Goal: Information Seeking & Learning: Compare options

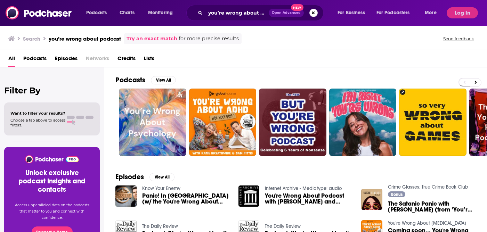
click at [311, 12] on button "Search podcasts, credits, & more..." at bounding box center [314, 13] width 8 height 8
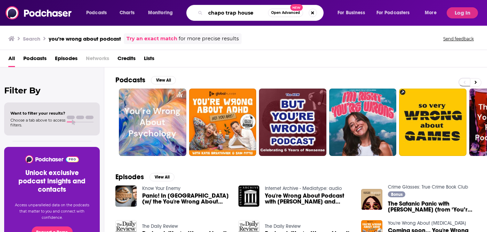
type input "chapo trap house"
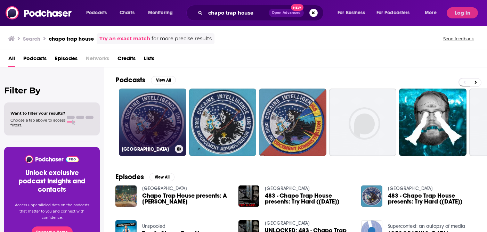
click at [158, 122] on link "[GEOGRAPHIC_DATA]" at bounding box center [152, 122] width 67 height 67
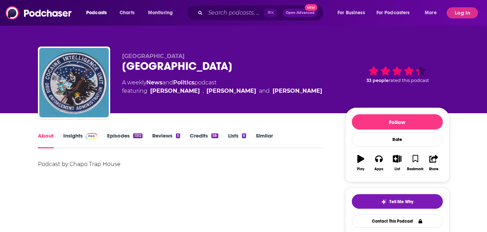
click at [77, 137] on link "Insights" at bounding box center [80, 140] width 34 height 16
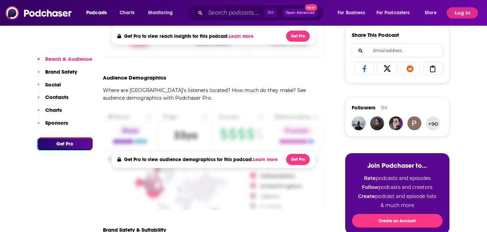
scroll to position [262, 0]
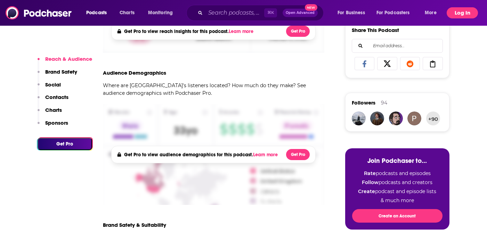
click at [464, 11] on button "Log In" at bounding box center [462, 12] width 31 height 11
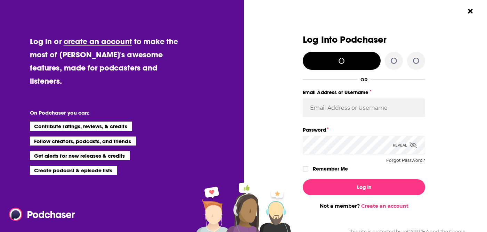
scroll to position [0, 0]
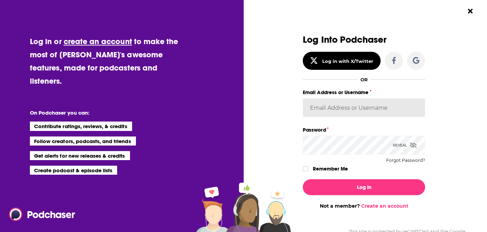
click at [334, 113] on input "Email Address or Username" at bounding box center [364, 107] width 122 height 19
type input "[PERSON_NAME][EMAIL_ADDRESS][DOMAIN_NAME]"
click at [305, 168] on icon "Dialog" at bounding box center [306, 169] width 4 height 4
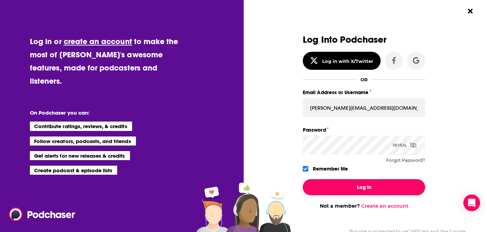
click at [386, 182] on button "Log In" at bounding box center [364, 187] width 122 height 16
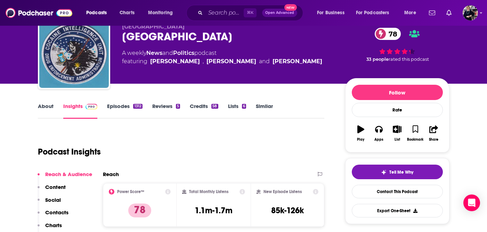
scroll to position [27, 0]
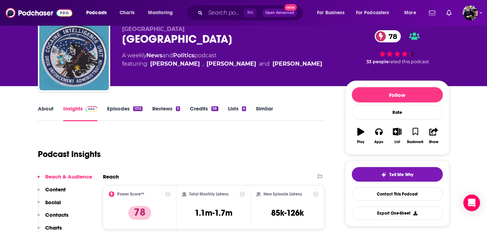
click at [47, 108] on link "About" at bounding box center [46, 113] width 16 height 16
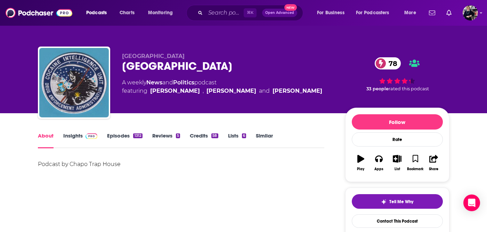
click at [67, 137] on link "Insights" at bounding box center [80, 140] width 34 height 16
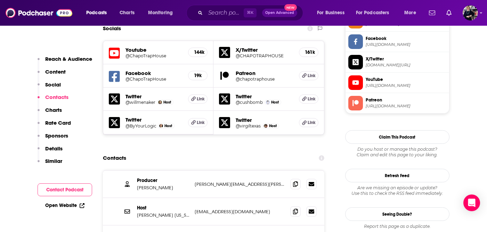
scroll to position [607, 0]
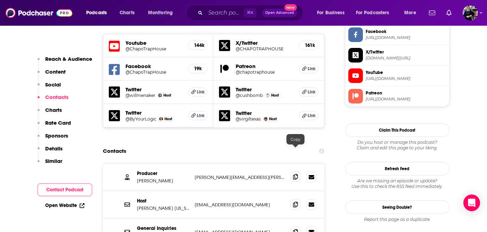
click at [297, 174] on icon at bounding box center [295, 177] width 5 height 6
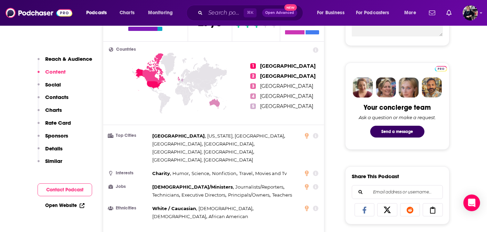
scroll to position [0, 0]
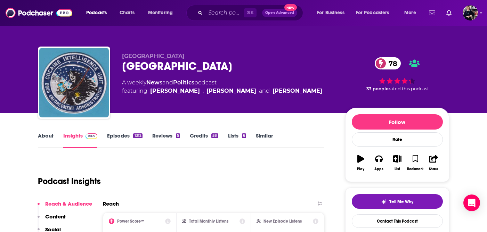
click at [172, 136] on link "Reviews 5" at bounding box center [166, 140] width 28 height 16
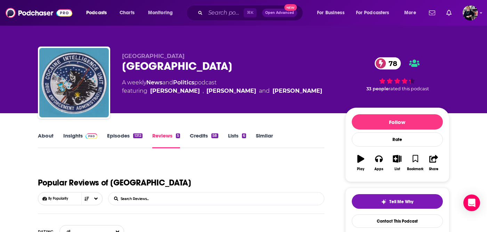
click at [126, 134] on link "Episodes 1312" at bounding box center [124, 140] width 35 height 16
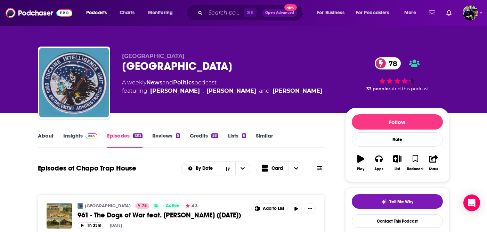
click at [75, 135] on link "Insights" at bounding box center [80, 140] width 34 height 16
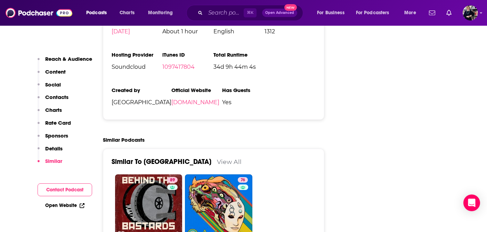
scroll to position [1476, 0]
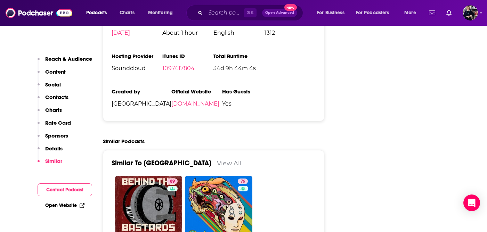
click at [228, 160] on link "View All" at bounding box center [229, 163] width 25 height 7
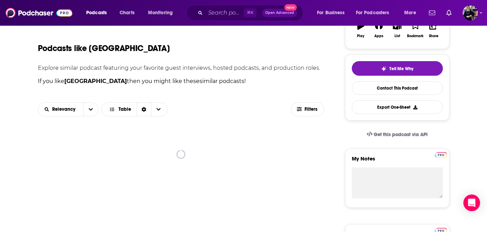
scroll to position [128, 0]
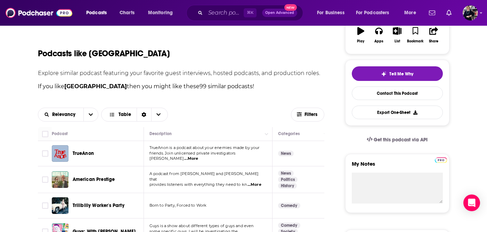
click at [198, 156] on span "...More" at bounding box center [191, 159] width 14 height 6
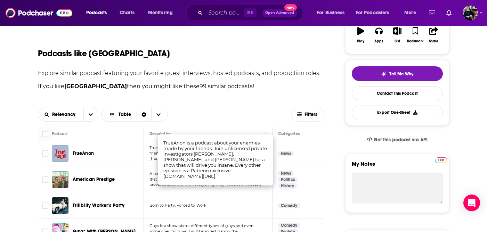
click at [250, 192] on td "A podcast from [PERSON_NAME] and [PERSON_NAME] that provides listeners with eve…" at bounding box center [208, 180] width 129 height 27
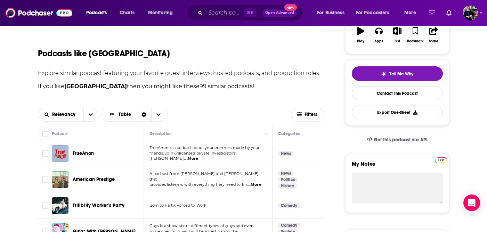
click at [258, 182] on span "...More" at bounding box center [255, 185] width 14 height 6
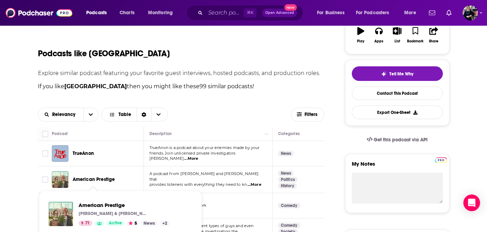
click at [99, 180] on span "American Prestige" at bounding box center [94, 180] width 42 height 6
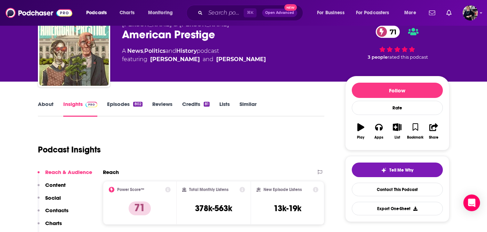
scroll to position [34, 0]
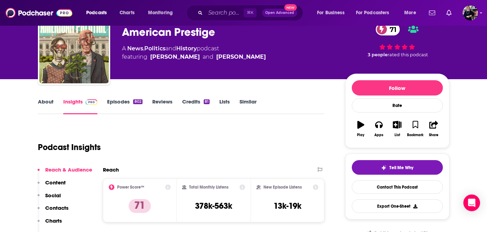
click at [123, 102] on link "Episodes 802" at bounding box center [124, 106] width 35 height 16
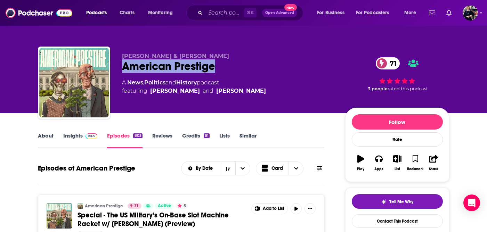
drag, startPoint x: 220, startPoint y: 67, endPoint x: 119, endPoint y: 68, distance: 101.9
click at [118, 68] on div "[PERSON_NAME] & [PERSON_NAME] American Prestige 71 A News , Politics and Histor…" at bounding box center [244, 84] width 412 height 75
copy h2 "American Prestige"
click at [75, 135] on link "Insights" at bounding box center [80, 140] width 34 height 16
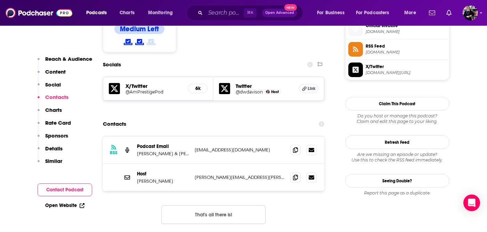
scroll to position [573, 0]
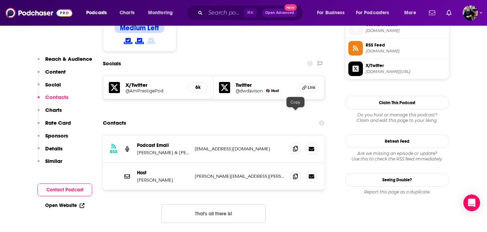
click at [295, 146] on icon at bounding box center [295, 149] width 5 height 6
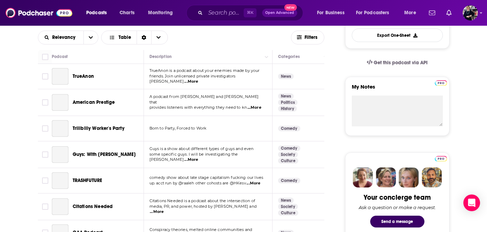
scroll to position [212, 0]
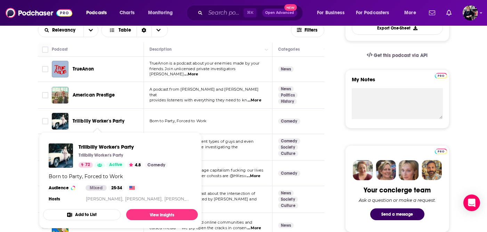
click at [118, 121] on span "Trillbilly Worker's Party" at bounding box center [99, 121] width 52 height 6
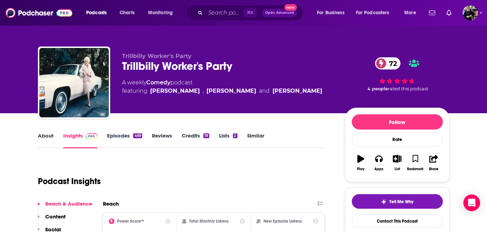
click at [50, 136] on link "About" at bounding box center [46, 140] width 16 height 16
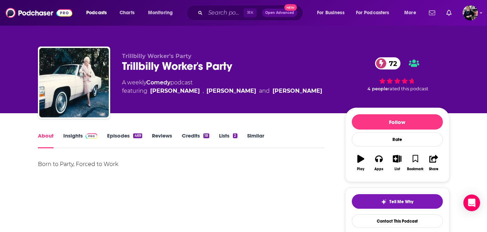
click at [78, 136] on link "Insights" at bounding box center [80, 140] width 34 height 16
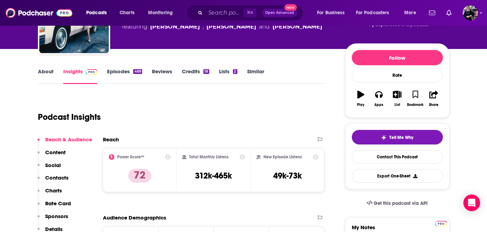
scroll to position [63, 0]
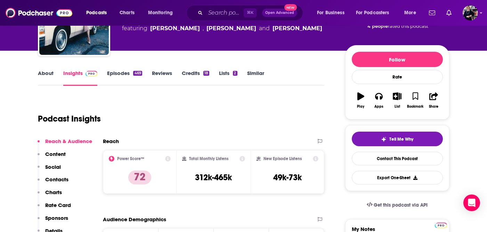
click at [124, 76] on link "Episodes 469" at bounding box center [124, 78] width 35 height 16
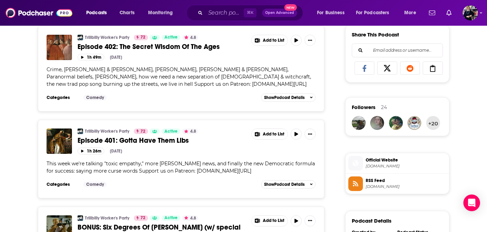
scroll to position [438, 0]
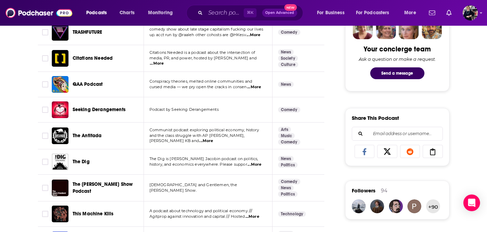
scroll to position [355, 0]
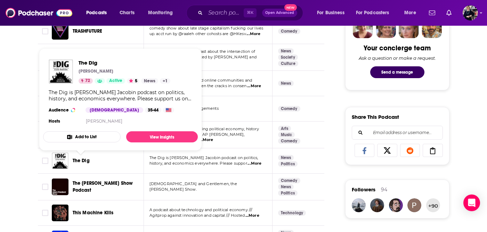
click at [86, 160] on span "The Dig" at bounding box center [81, 161] width 17 height 6
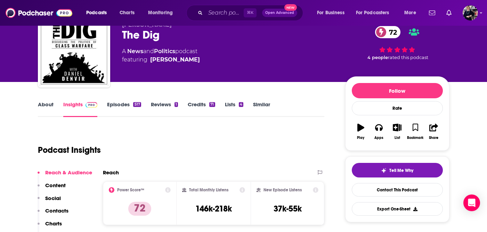
scroll to position [30, 0]
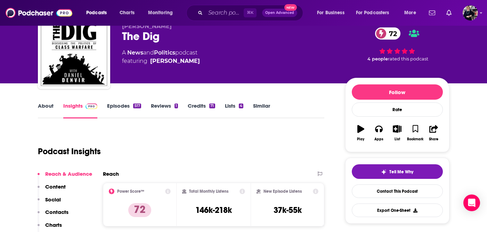
click at [48, 108] on link "About" at bounding box center [46, 111] width 16 height 16
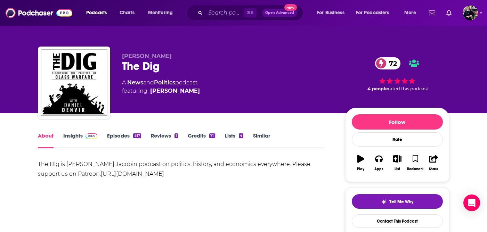
click at [117, 136] on link "Episodes 517" at bounding box center [124, 140] width 34 height 16
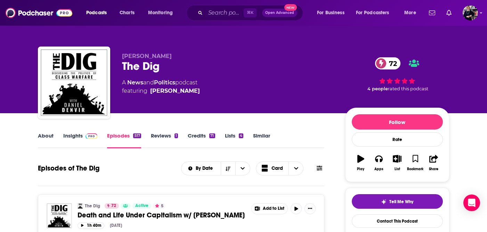
click at [74, 133] on link "Insights" at bounding box center [80, 140] width 34 height 16
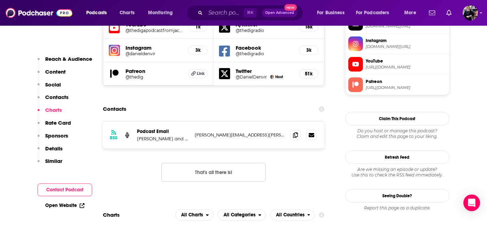
scroll to position [638, 0]
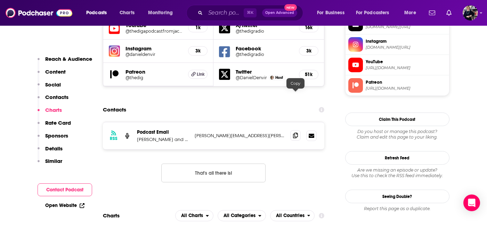
click at [294, 133] on icon at bounding box center [295, 136] width 5 height 6
click at [296, 133] on icon at bounding box center [295, 136] width 5 height 6
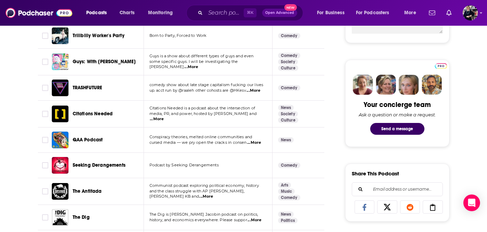
scroll to position [300, 0]
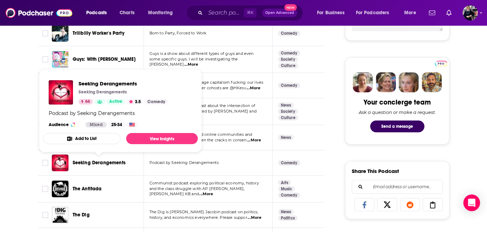
click at [120, 162] on span "Seeking Derangements" at bounding box center [99, 163] width 53 height 6
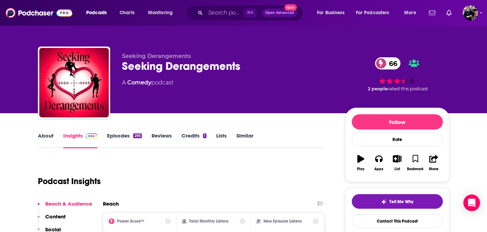
click at [42, 134] on link "About" at bounding box center [46, 140] width 16 height 16
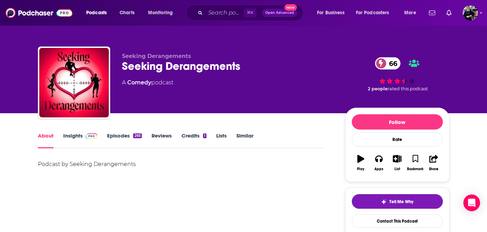
click at [115, 137] on link "Episodes 265" at bounding box center [124, 140] width 34 height 16
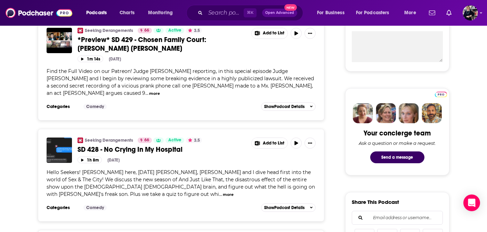
scroll to position [271, 0]
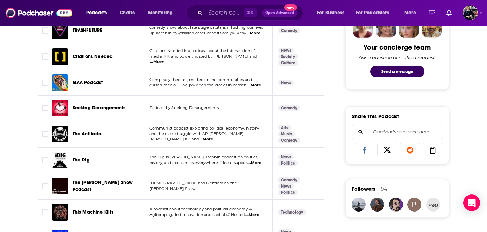
scroll to position [366, 0]
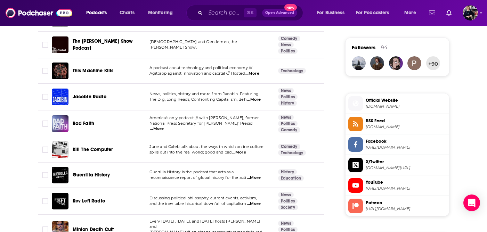
scroll to position [497, 0]
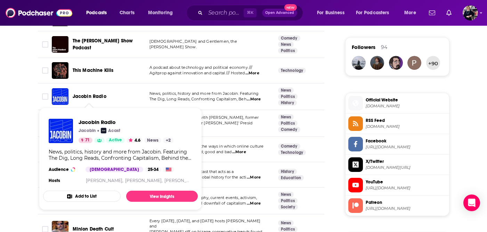
click at [103, 96] on span "Jacobin Radio" at bounding box center [90, 97] width 34 height 6
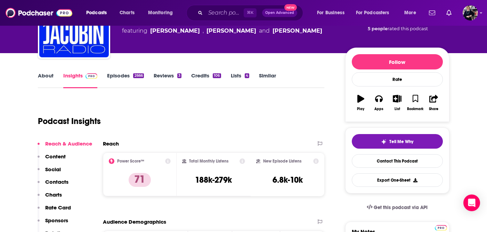
scroll to position [61, 0]
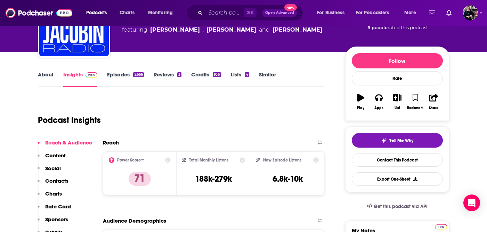
click at [121, 75] on link "Episodes 2666" at bounding box center [125, 79] width 37 height 16
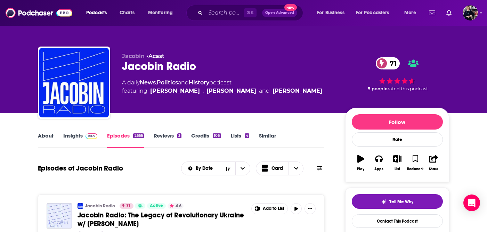
click at [70, 136] on link "Insights" at bounding box center [80, 140] width 34 height 16
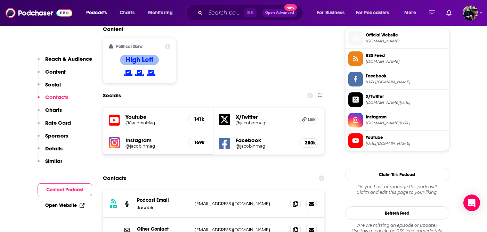
scroll to position [563, 0]
click at [298, 198] on span at bounding box center [295, 203] width 10 height 10
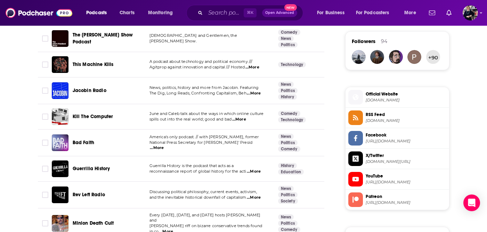
scroll to position [504, 0]
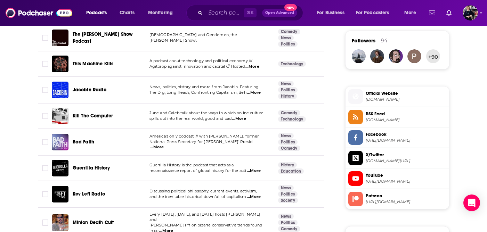
click at [164, 146] on span "...More" at bounding box center [157, 148] width 14 height 6
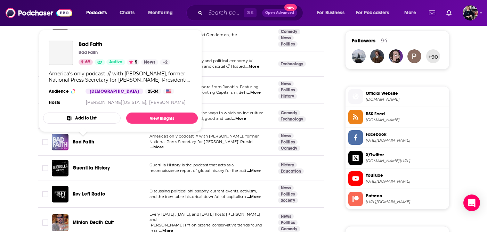
click at [85, 143] on span "Bad Faith" at bounding box center [84, 142] width 22 height 6
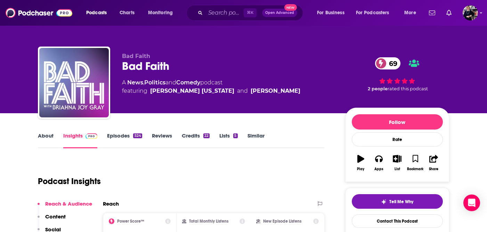
click at [49, 137] on link "About" at bounding box center [46, 140] width 16 height 16
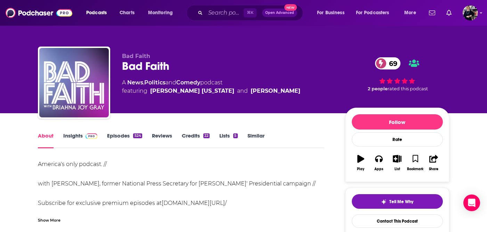
click at [79, 138] on link "Insights" at bounding box center [80, 140] width 34 height 16
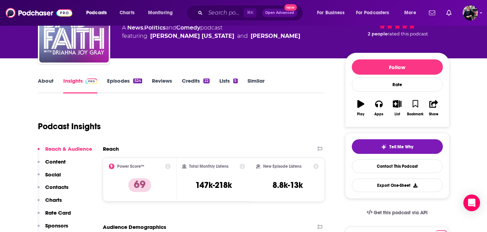
scroll to position [57, 0]
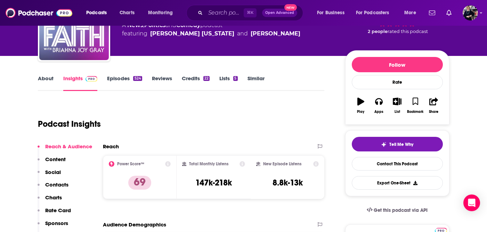
click at [120, 78] on link "Episodes 524" at bounding box center [124, 83] width 35 height 16
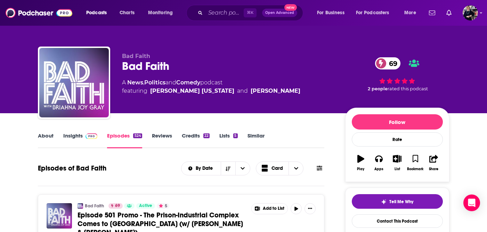
click at [78, 136] on link "Insights" at bounding box center [80, 140] width 34 height 16
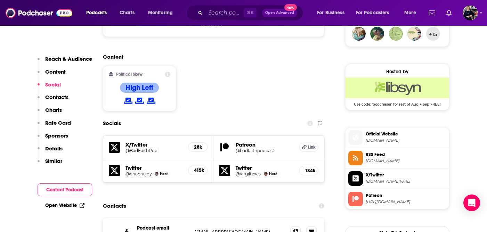
scroll to position [528, 0]
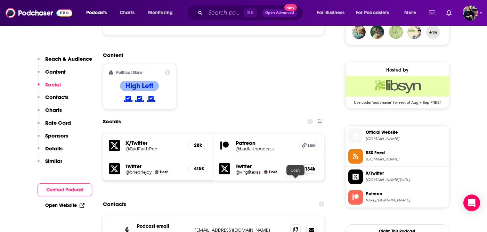
click at [296, 227] on icon at bounding box center [295, 230] width 5 height 6
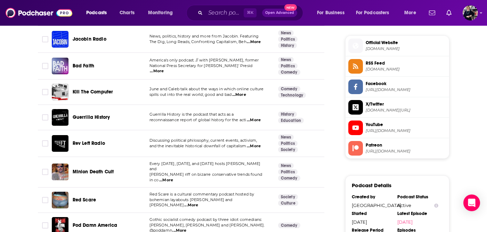
scroll to position [555, 0]
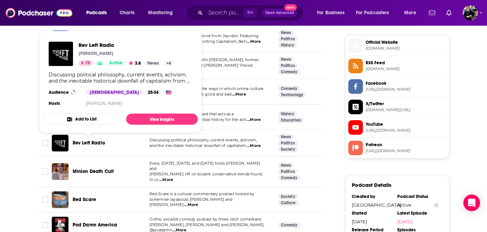
click at [96, 143] on span "Rev Left Radio" at bounding box center [89, 143] width 32 height 6
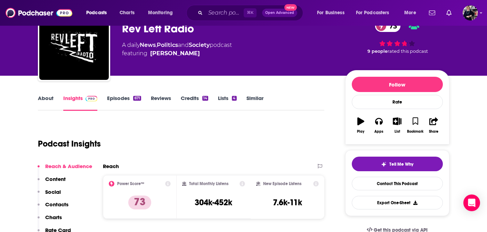
scroll to position [38, 0]
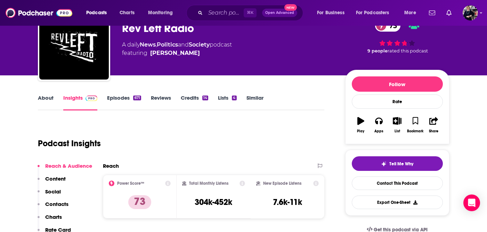
click at [44, 100] on link "About" at bounding box center [46, 103] width 16 height 16
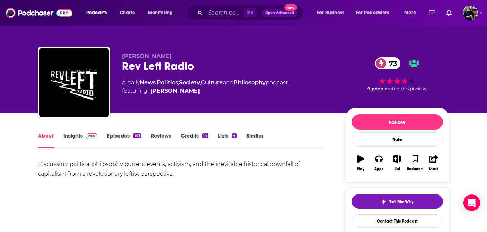
click at [80, 136] on link "Insights" at bounding box center [80, 140] width 34 height 16
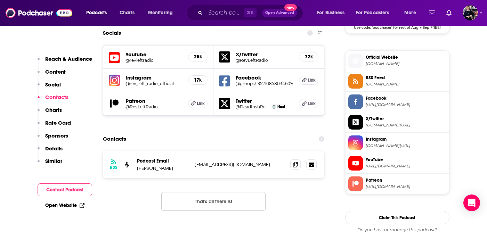
scroll to position [607, 0]
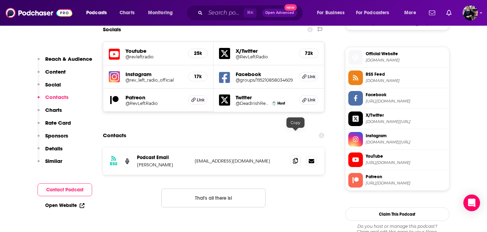
click at [294, 158] on icon at bounding box center [295, 161] width 5 height 6
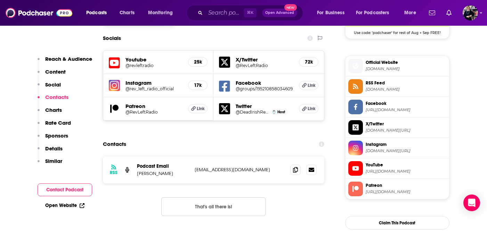
scroll to position [598, 0]
drag, startPoint x: 169, startPoint y: 146, endPoint x: 137, endPoint y: 145, distance: 31.7
click at [137, 170] on p "Breht O'Shea" at bounding box center [163, 173] width 52 height 6
copy p "Breht O'Shea"
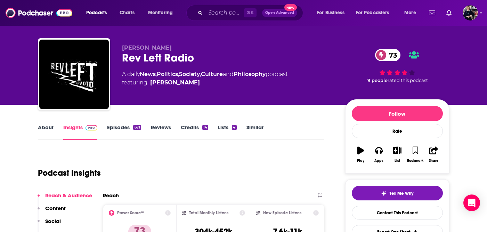
scroll to position [9, 0]
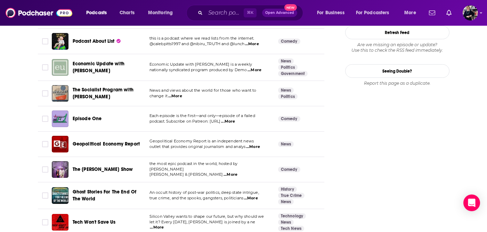
scroll to position [870, 0]
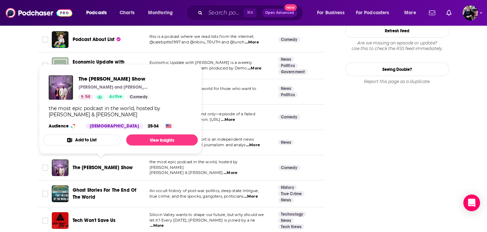
click at [114, 165] on span "The [PERSON_NAME] Show" at bounding box center [103, 168] width 61 height 6
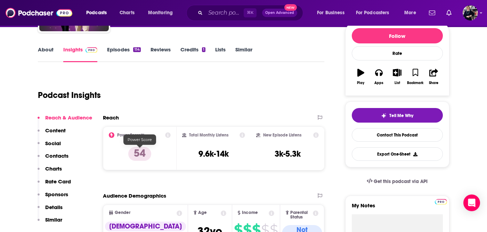
scroll to position [87, 0]
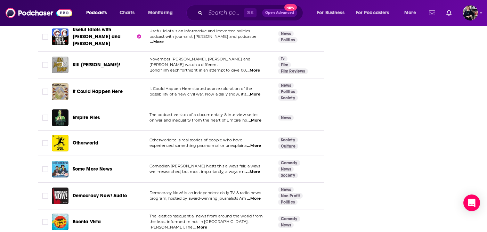
scroll to position [1325, 0]
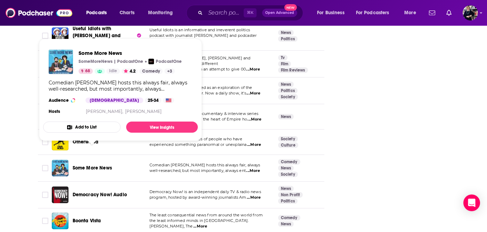
click at [98, 165] on span "Some More News" at bounding box center [92, 168] width 39 height 6
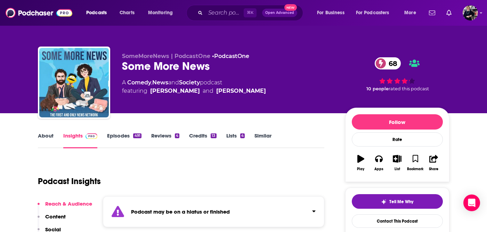
click at [49, 132] on link "About" at bounding box center [46, 140] width 16 height 16
